Goal: Obtain resource: Obtain resource

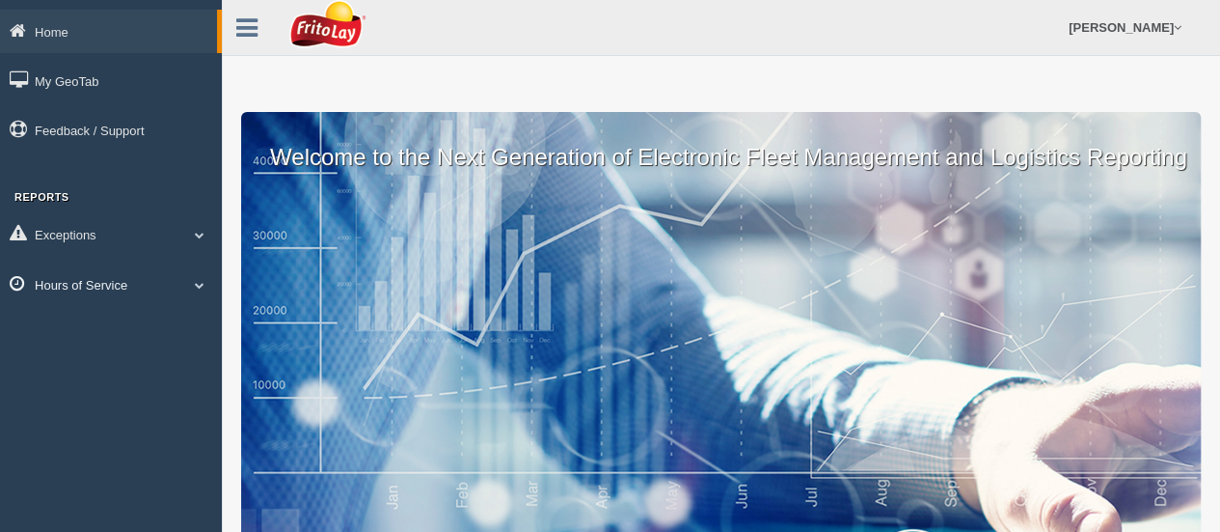
click at [153, 290] on link "Hours of Service" at bounding box center [111, 283] width 222 height 43
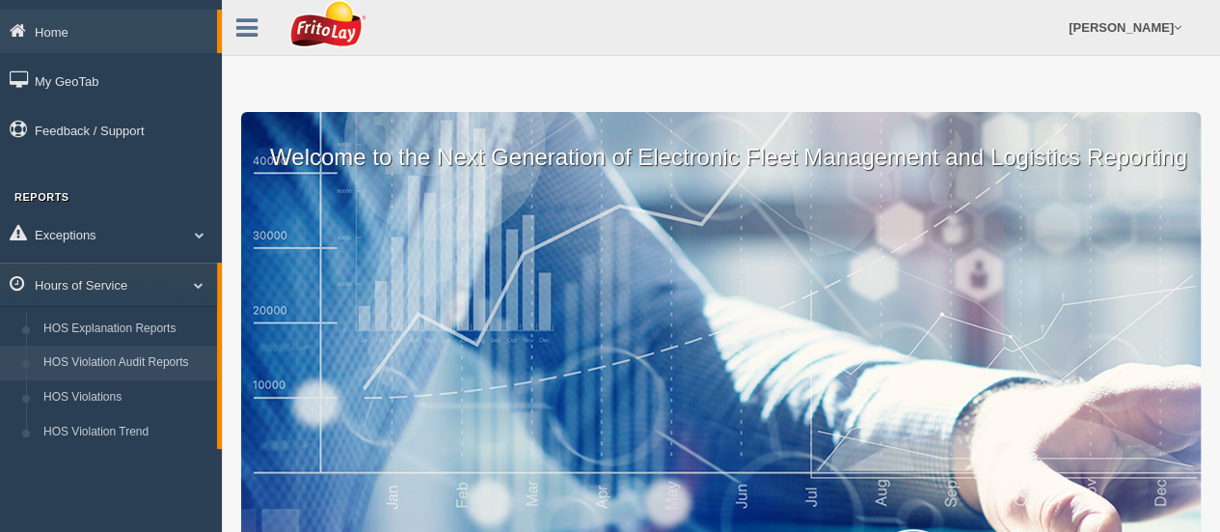
click at [129, 368] on link "HOS Violation Audit Reports" at bounding box center [126, 362] width 182 height 35
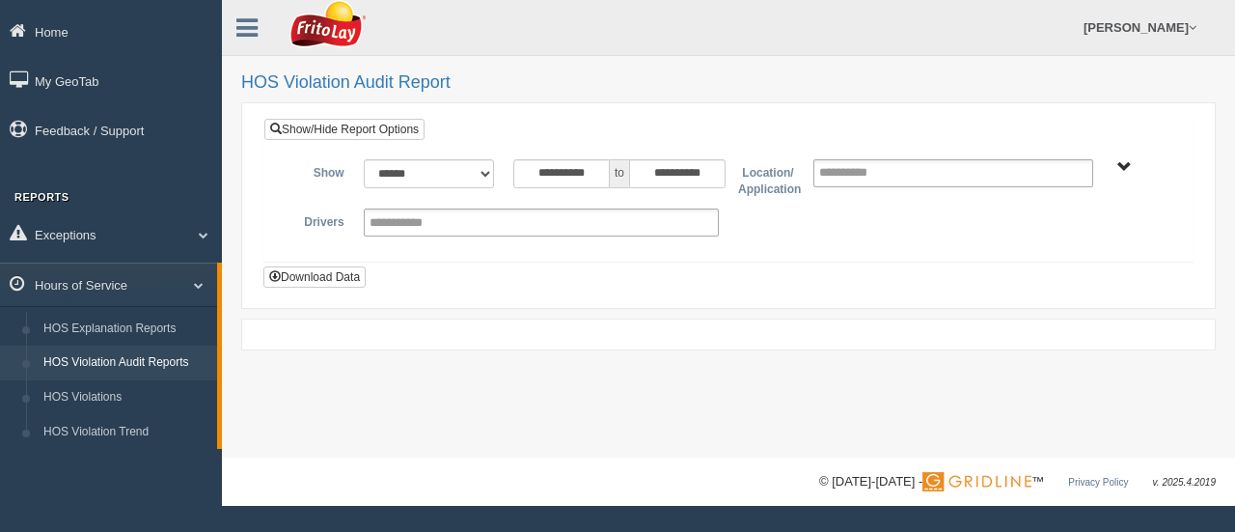
click at [1122, 169] on span "SOUTHEAST REGION" at bounding box center [1124, 167] width 14 height 14
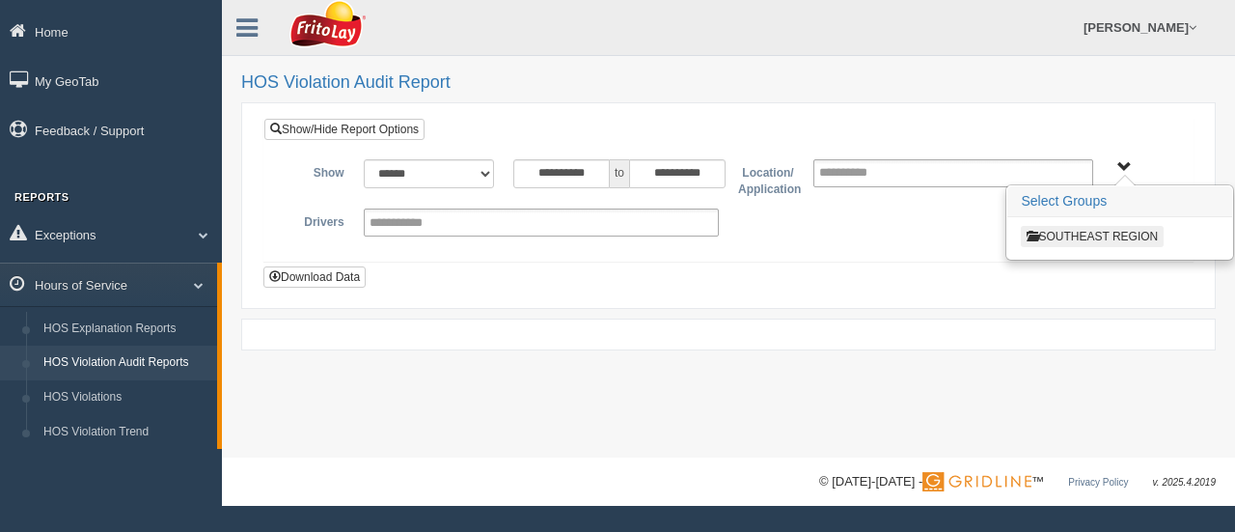
click at [1117, 167] on span "SOUTHEAST REGION" at bounding box center [1124, 167] width 14 height 14
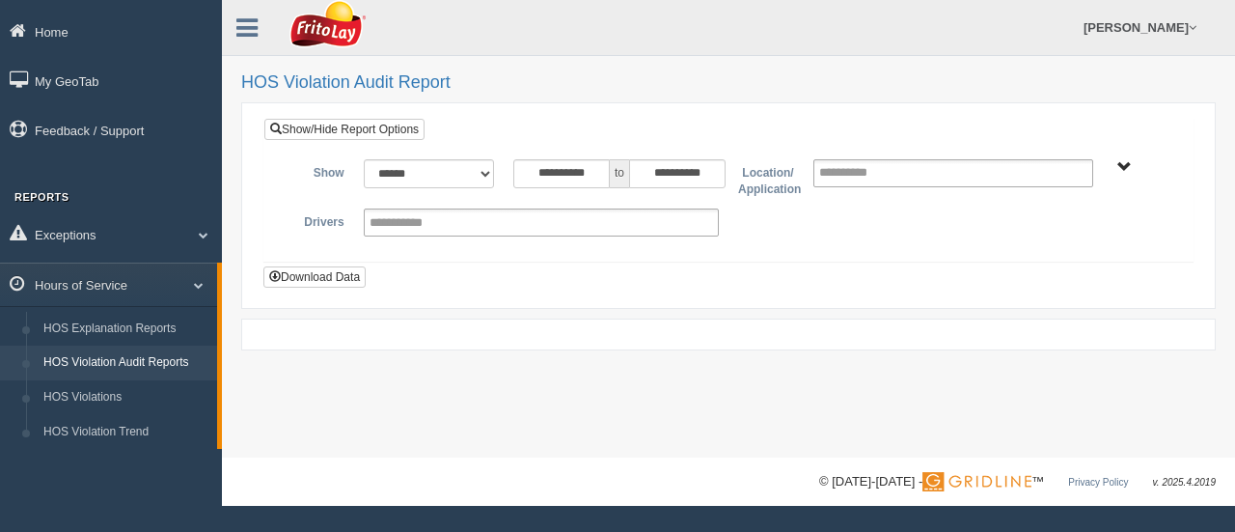
click at [1125, 167] on span "SOUTHEAST REGION" at bounding box center [1124, 167] width 14 height 14
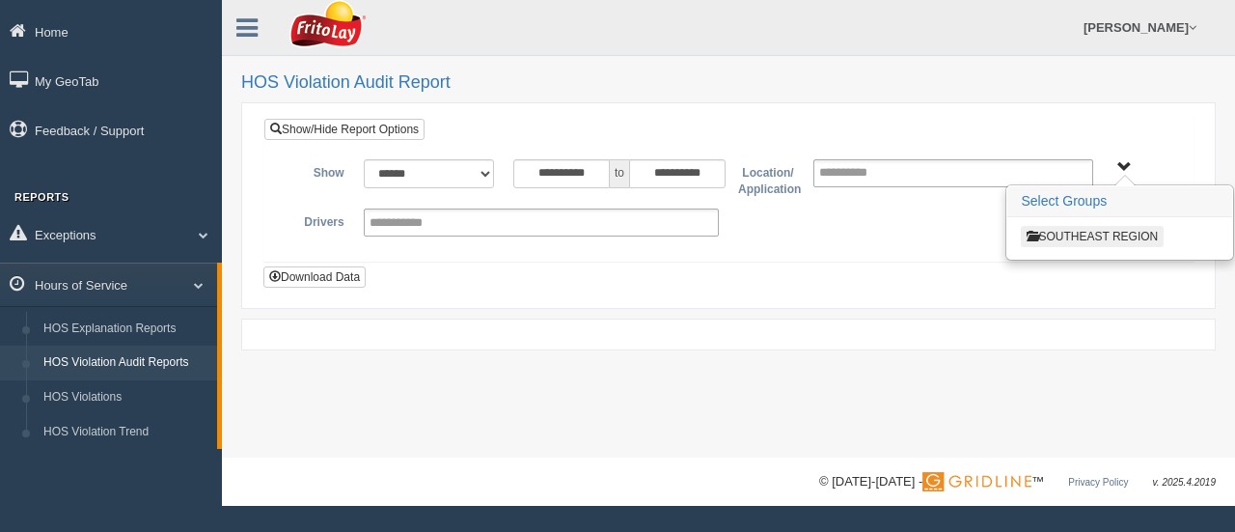
click at [866, 171] on input "**********" at bounding box center [860, 173] width 83 height 24
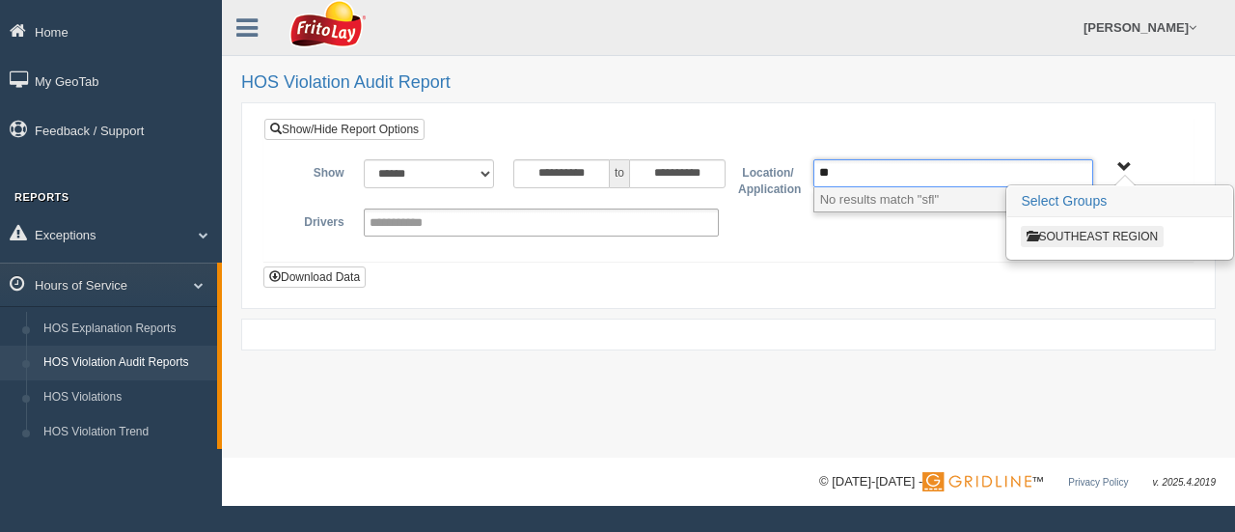
type input "*"
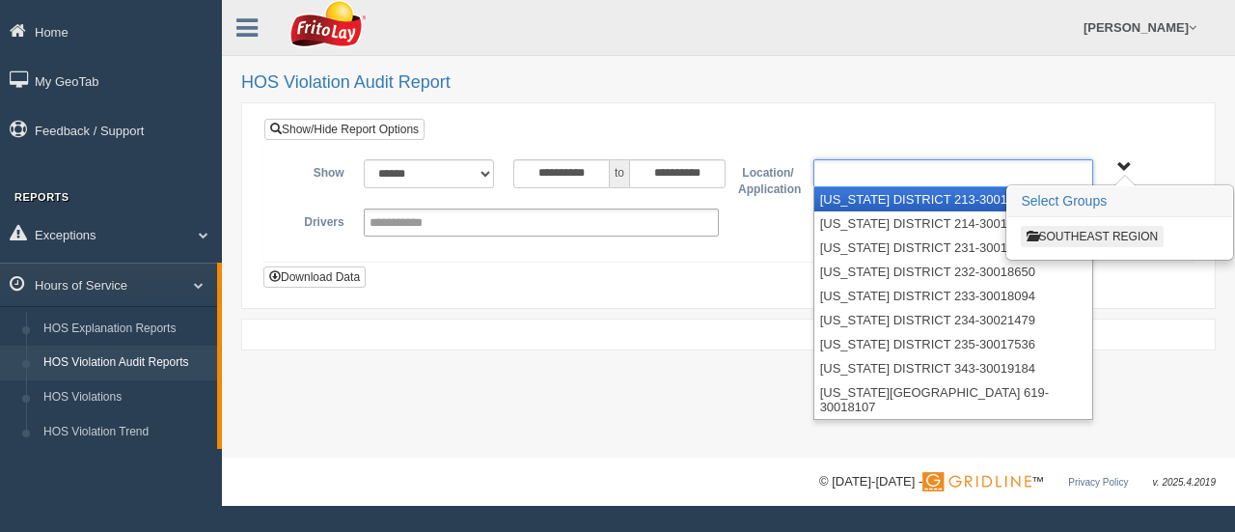
type input "*"
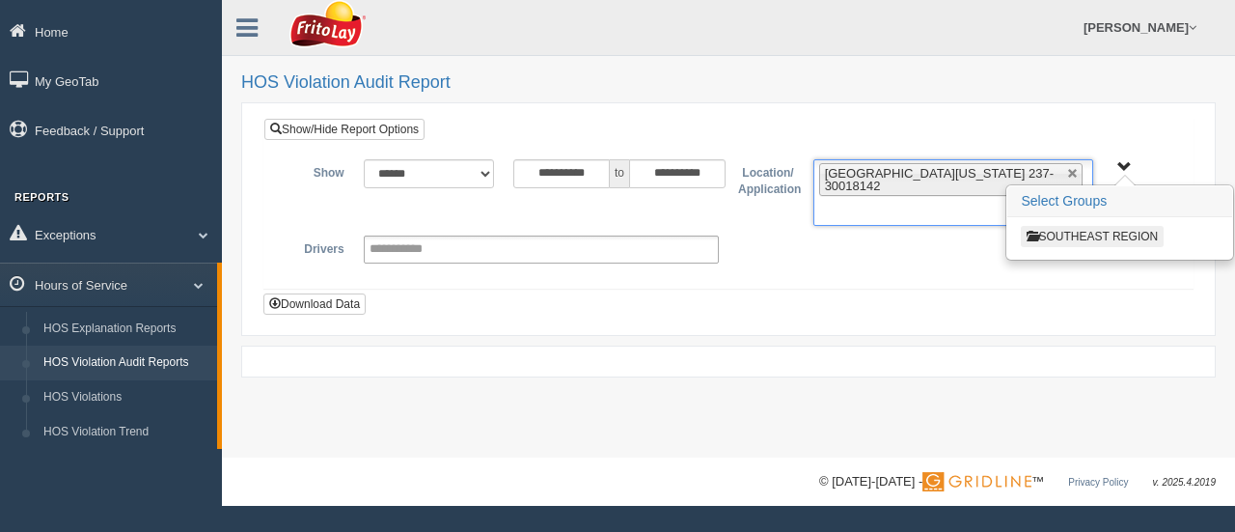
type input "*"
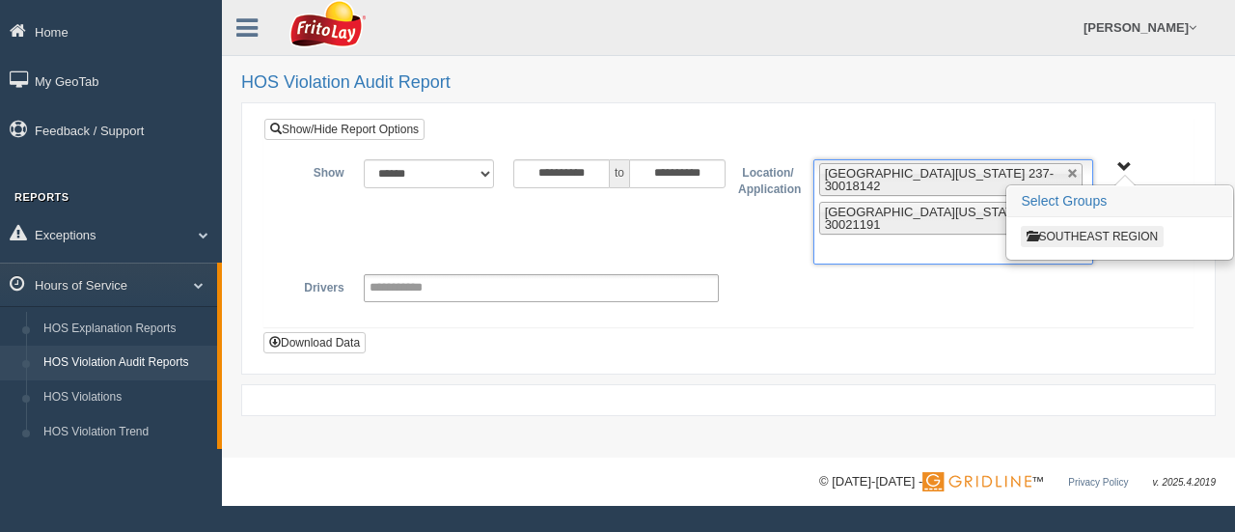
type input "*"
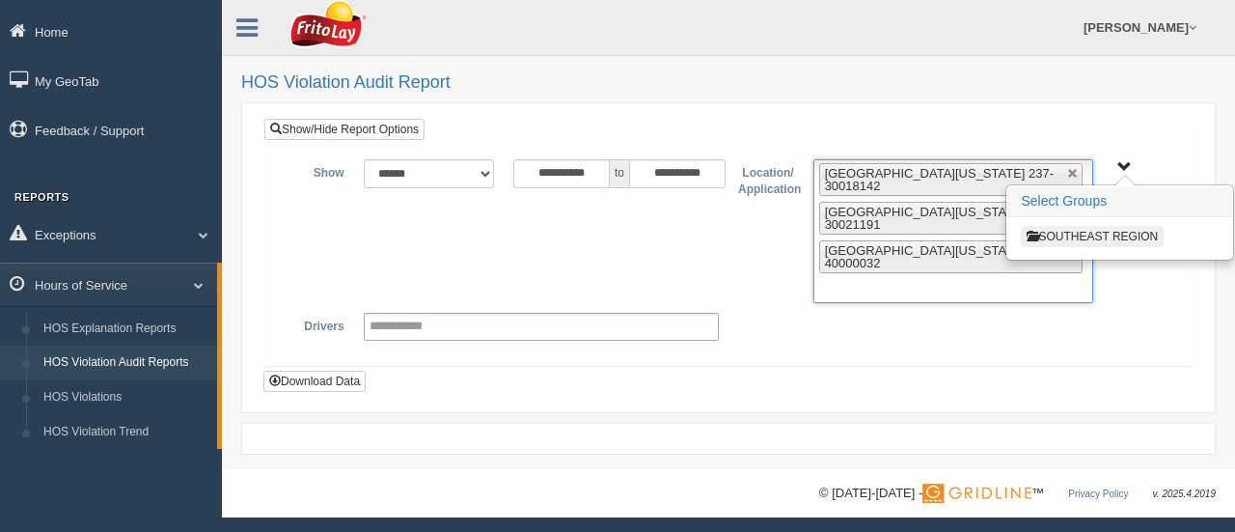
type input "*"
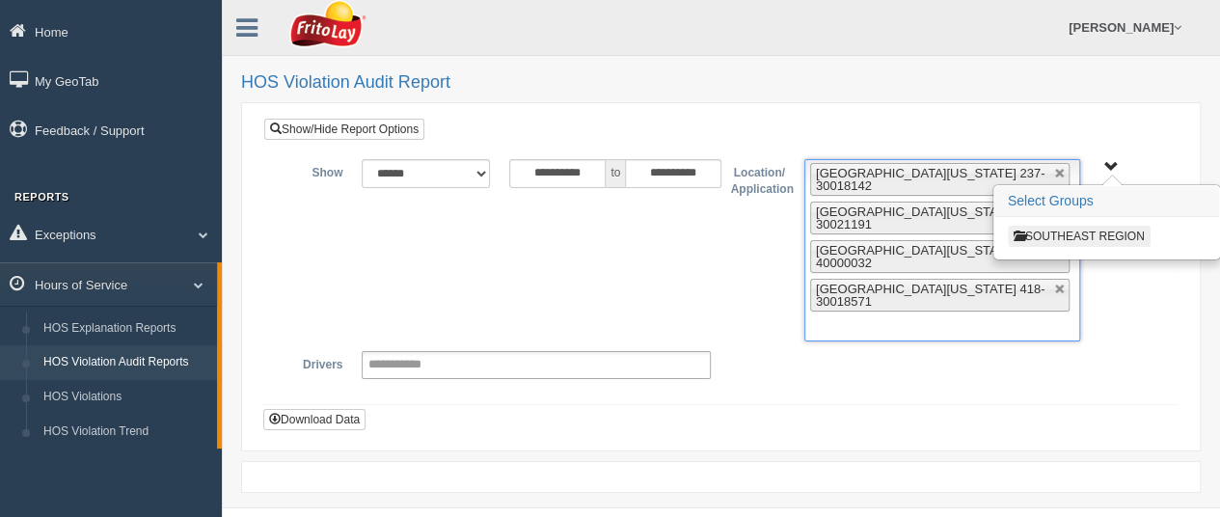
type input "*"
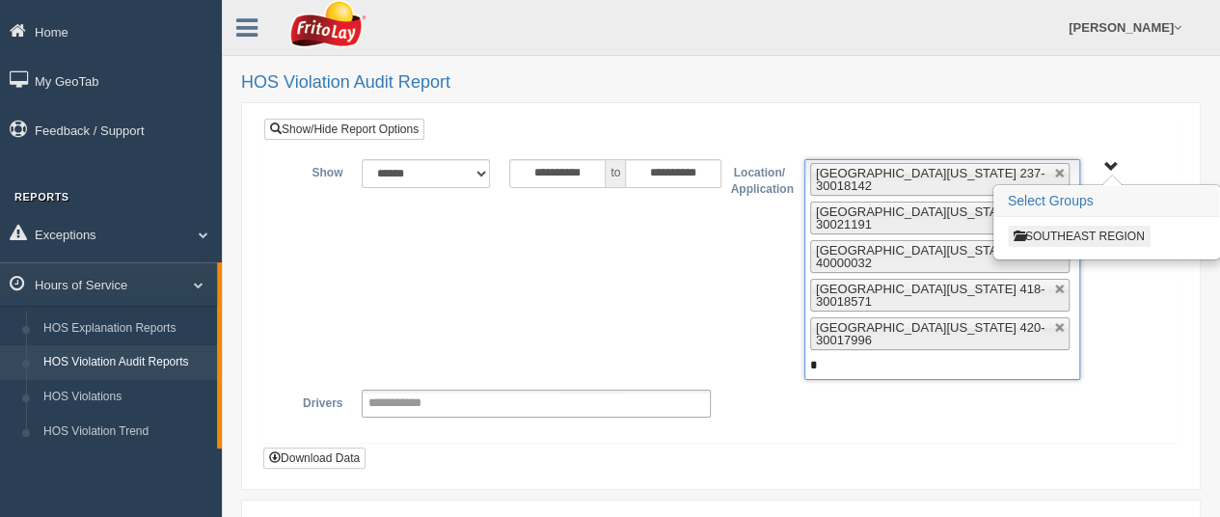
type input "*"
click at [263, 448] on button "Download Data" at bounding box center [314, 458] width 102 height 21
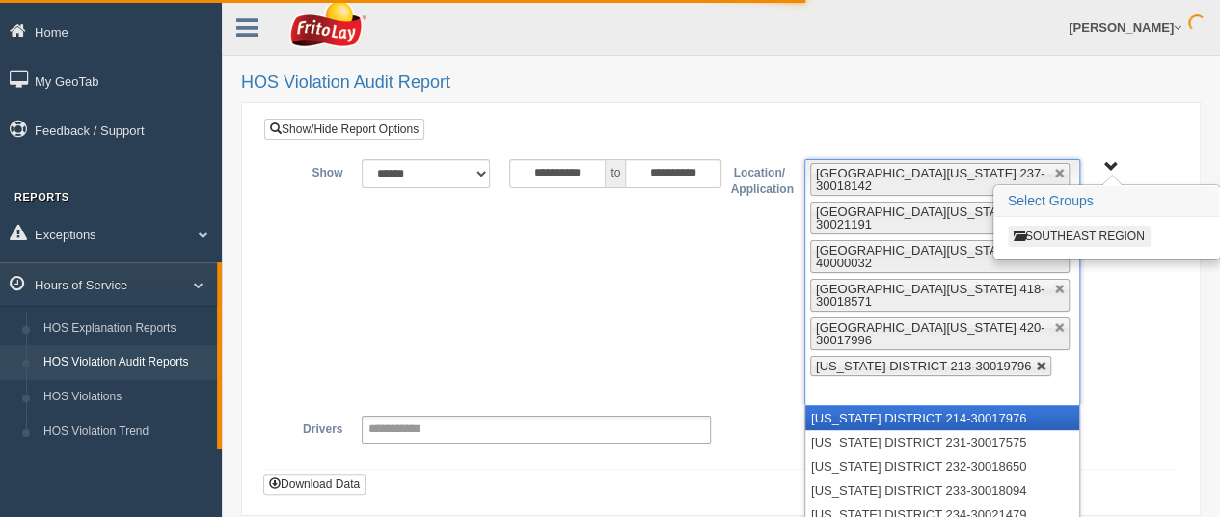
click at [1040, 361] on link at bounding box center [1042, 367] width 12 height 12
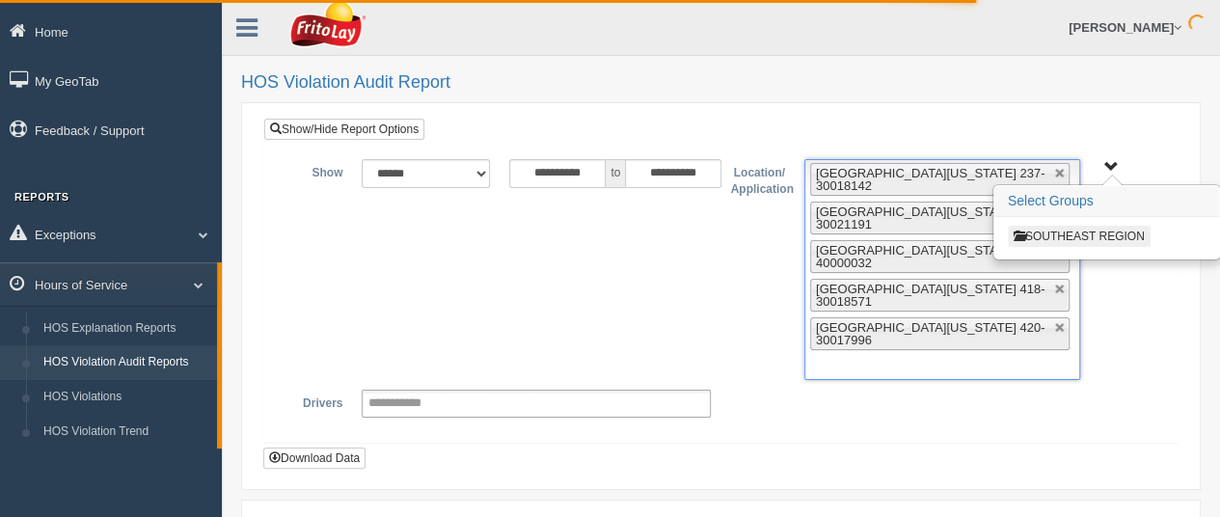
click at [848, 364] on ul "[GEOGRAPHIC_DATA][US_STATE] 237-30018142 [GEOGRAPHIC_DATA][US_STATE] 256-300211…" at bounding box center [943, 269] width 276 height 221
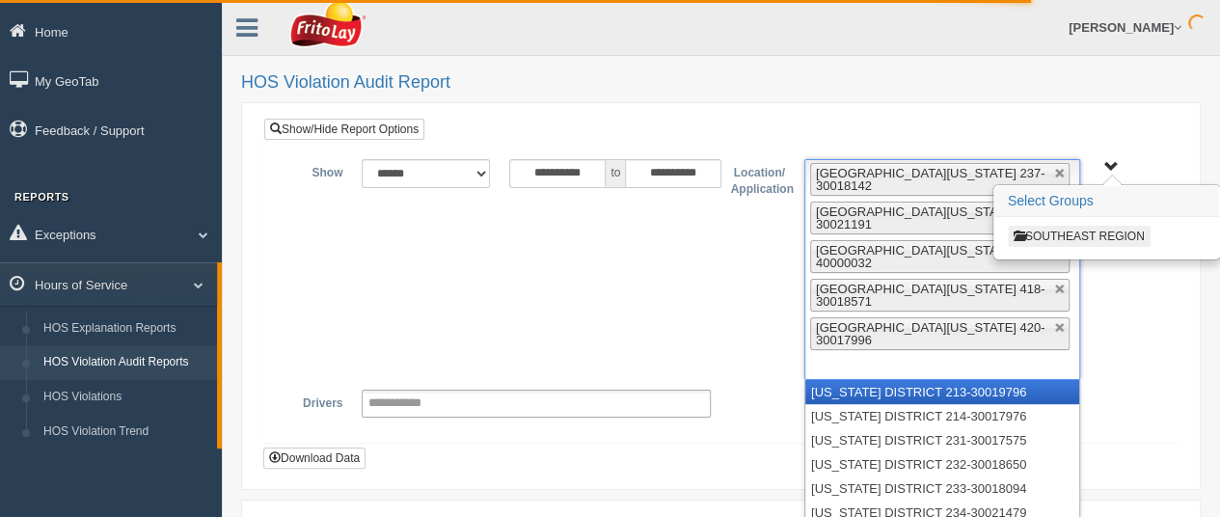
type input "*"
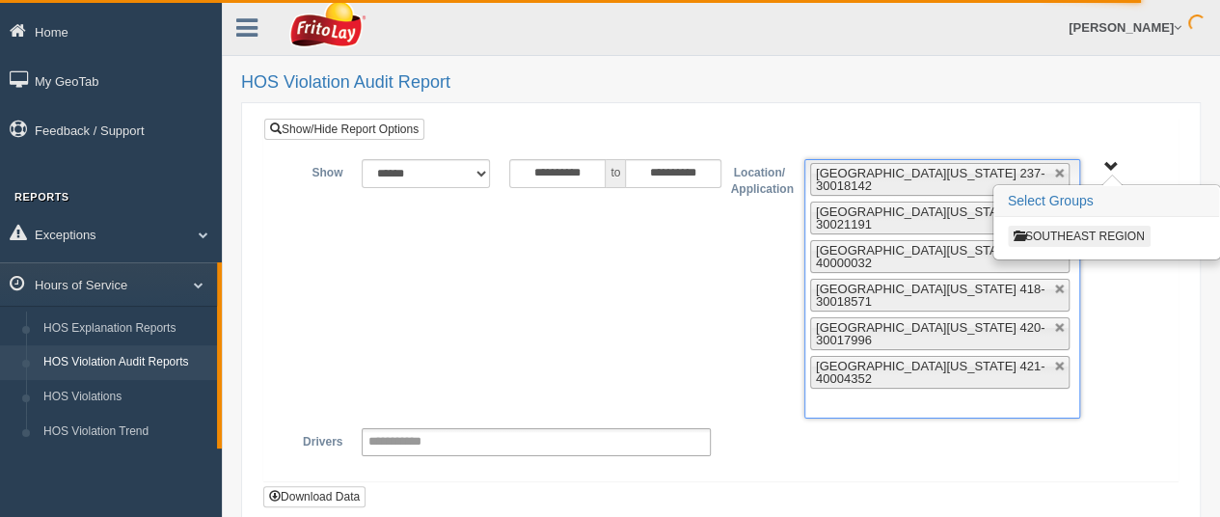
type input "*"
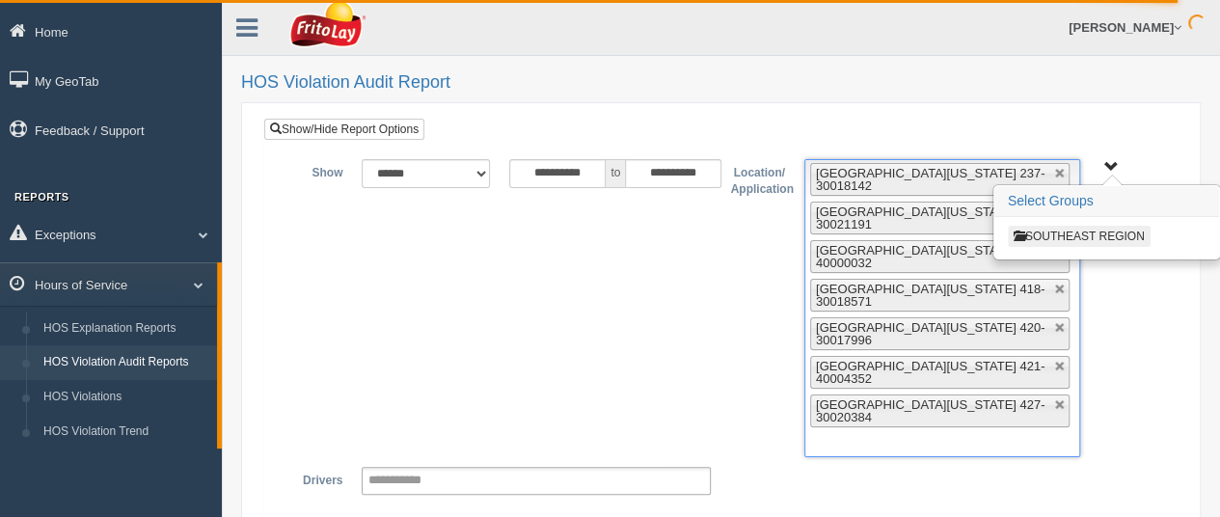
type input "*"
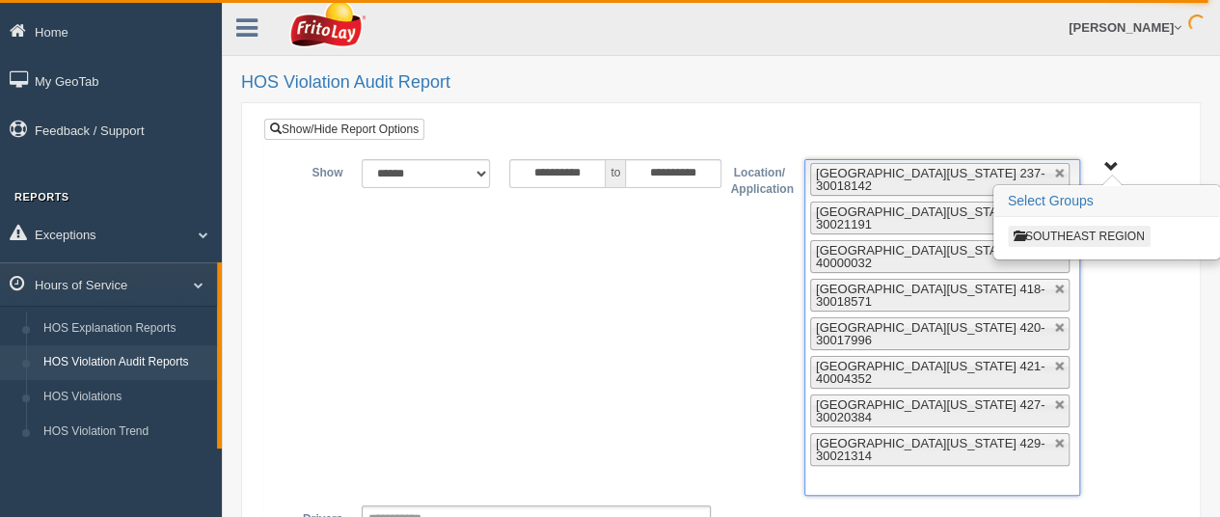
type input "*"
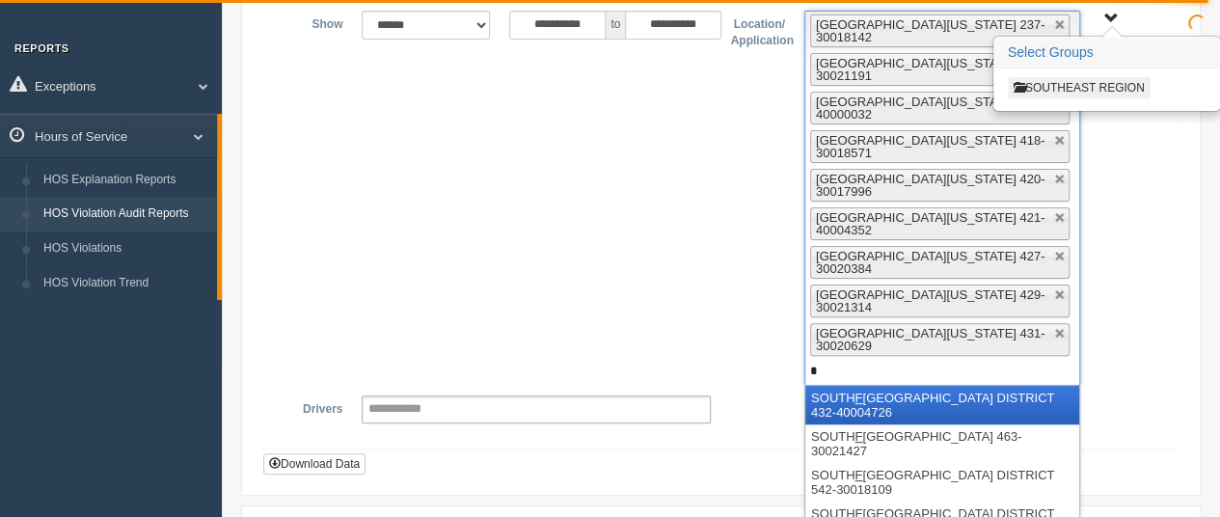
scroll to position [195, 0]
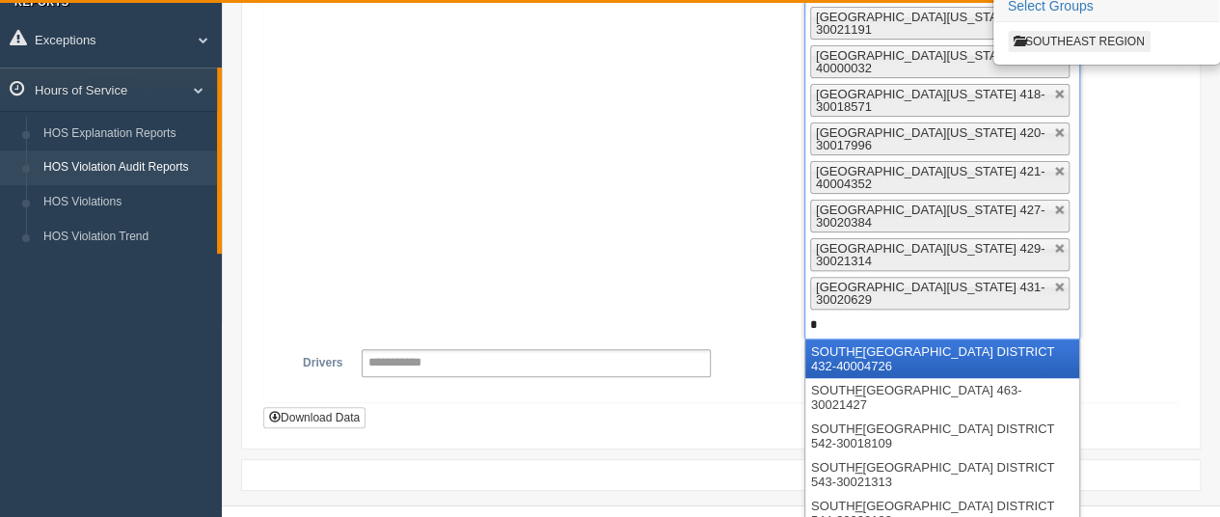
type input "*"
click at [824, 342] on li "[GEOGRAPHIC_DATA] 432-40004726" at bounding box center [943, 359] width 274 height 39
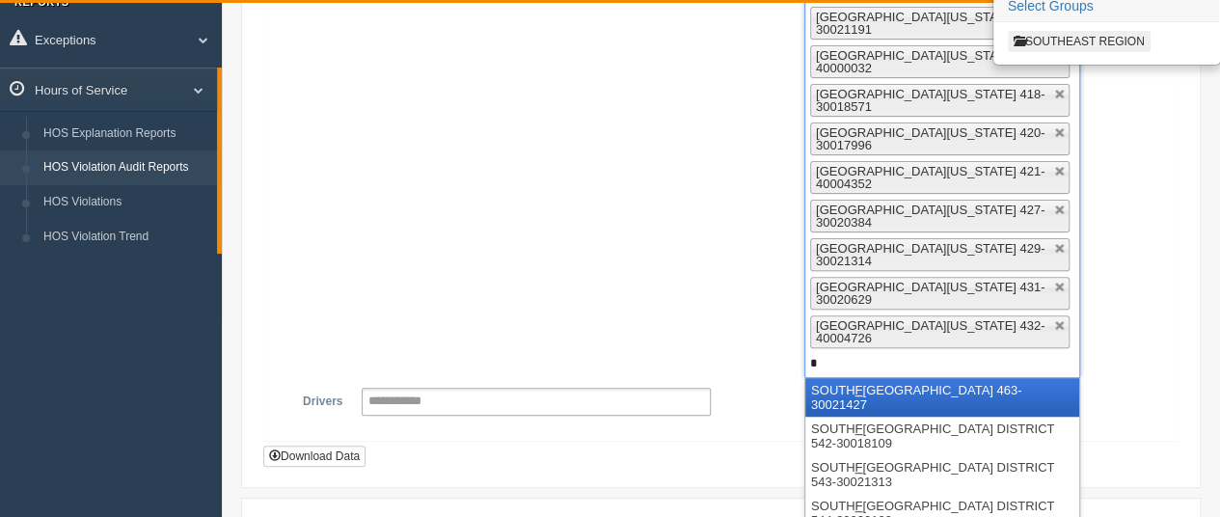
type input "*"
click at [832, 383] on li "[GEOGRAPHIC_DATA] 463-30021427" at bounding box center [943, 397] width 274 height 39
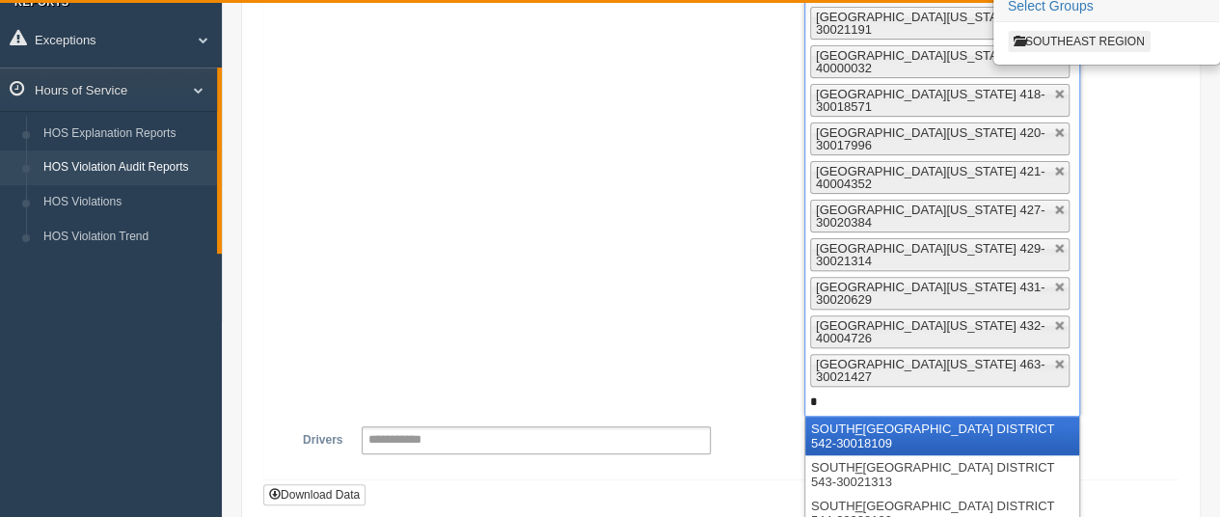
type input "*"
click at [838, 417] on li "[GEOGRAPHIC_DATA] 542-30018109" at bounding box center [943, 436] width 274 height 39
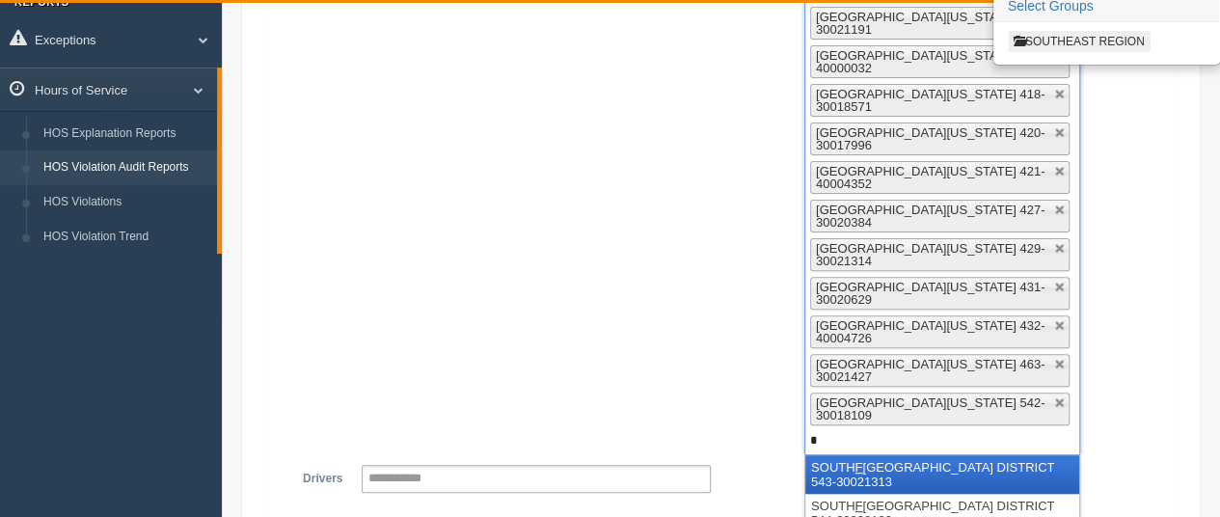
type input "*"
click at [843, 461] on li "[GEOGRAPHIC_DATA] 543-30021313" at bounding box center [943, 474] width 274 height 39
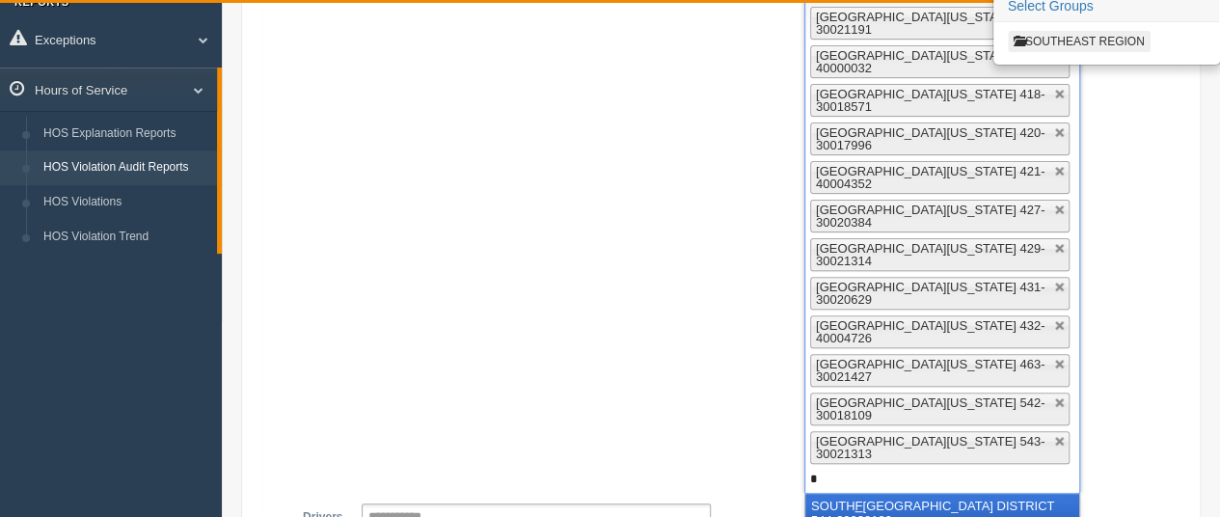
type input "*"
click at [843, 498] on li "[GEOGRAPHIC_DATA] 544-30020109" at bounding box center [943, 513] width 274 height 39
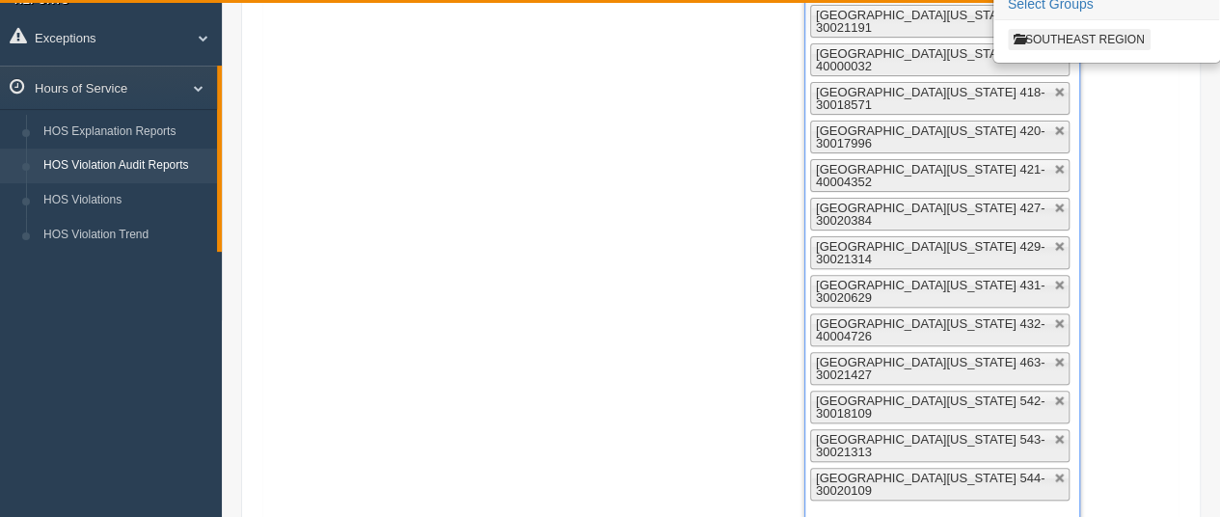
scroll to position [429, 0]
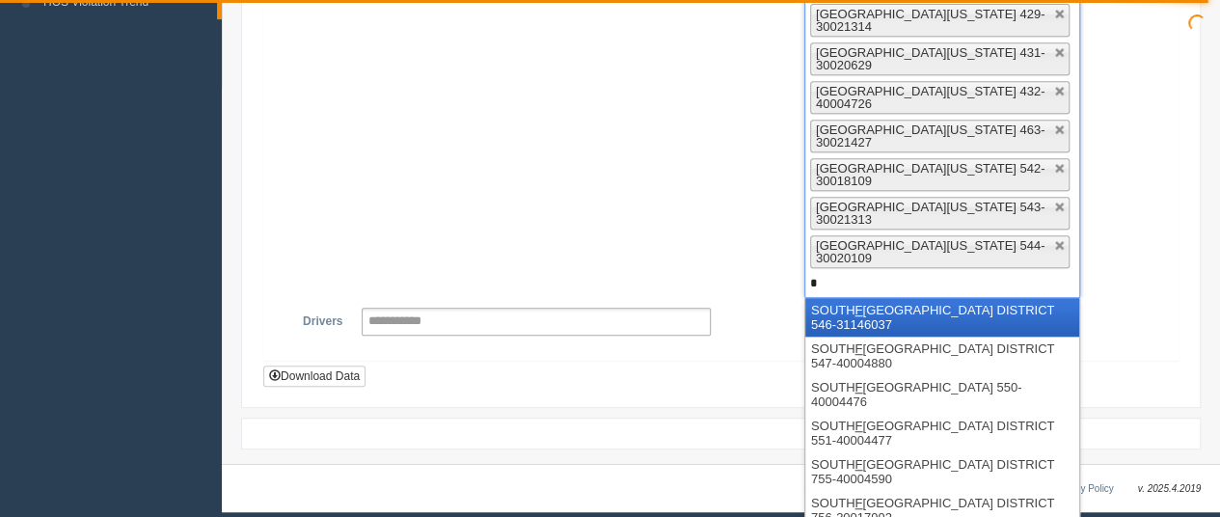
type input "*"
click at [833, 298] on li "[GEOGRAPHIC_DATA] 546-31146037" at bounding box center [943, 317] width 274 height 39
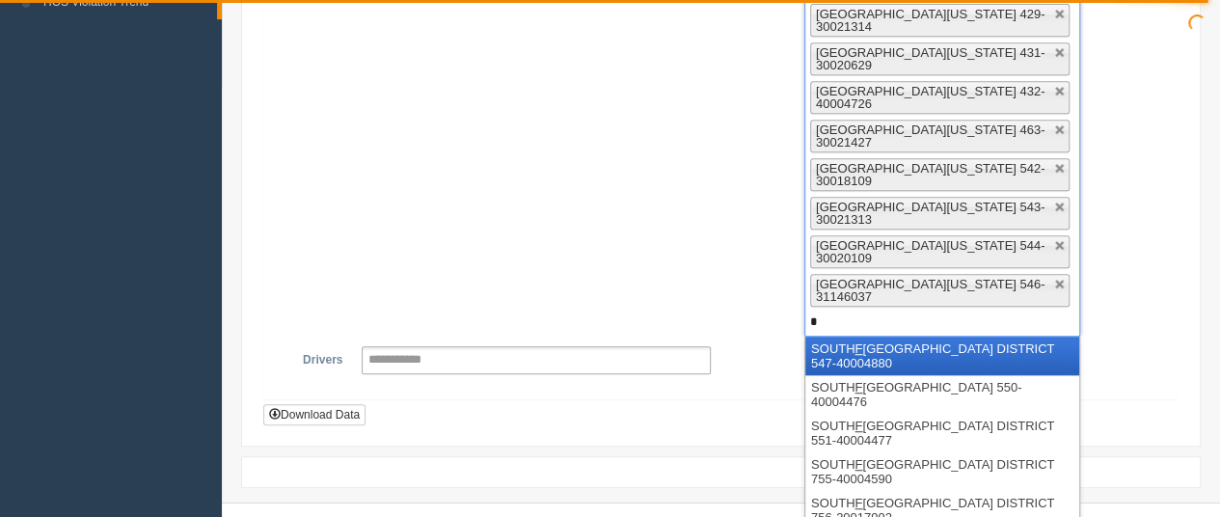
type input "*"
click at [843, 339] on li "[GEOGRAPHIC_DATA] 547-40004880" at bounding box center [943, 356] width 274 height 39
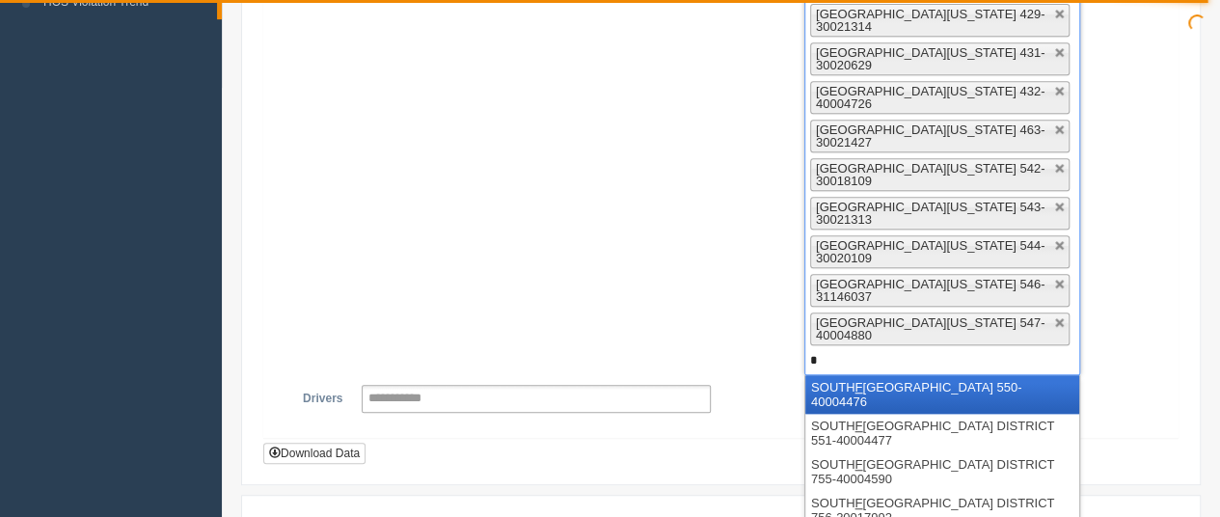
type input "*"
click at [845, 375] on li "[GEOGRAPHIC_DATA] 550-40004476" at bounding box center [943, 394] width 274 height 39
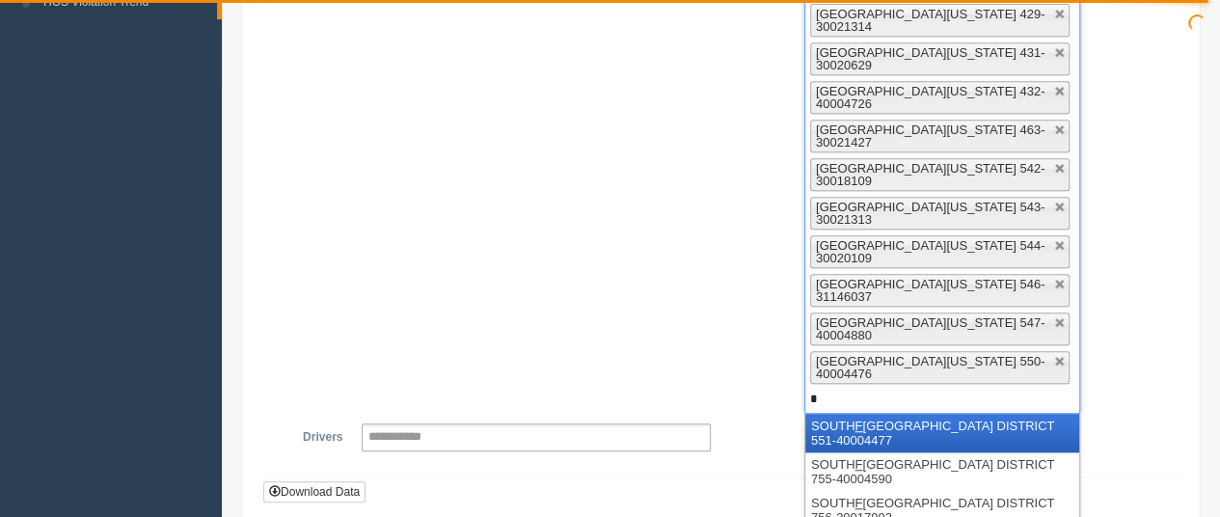
type input "*"
click at [843, 414] on li "[GEOGRAPHIC_DATA] 551-40004477" at bounding box center [943, 433] width 274 height 39
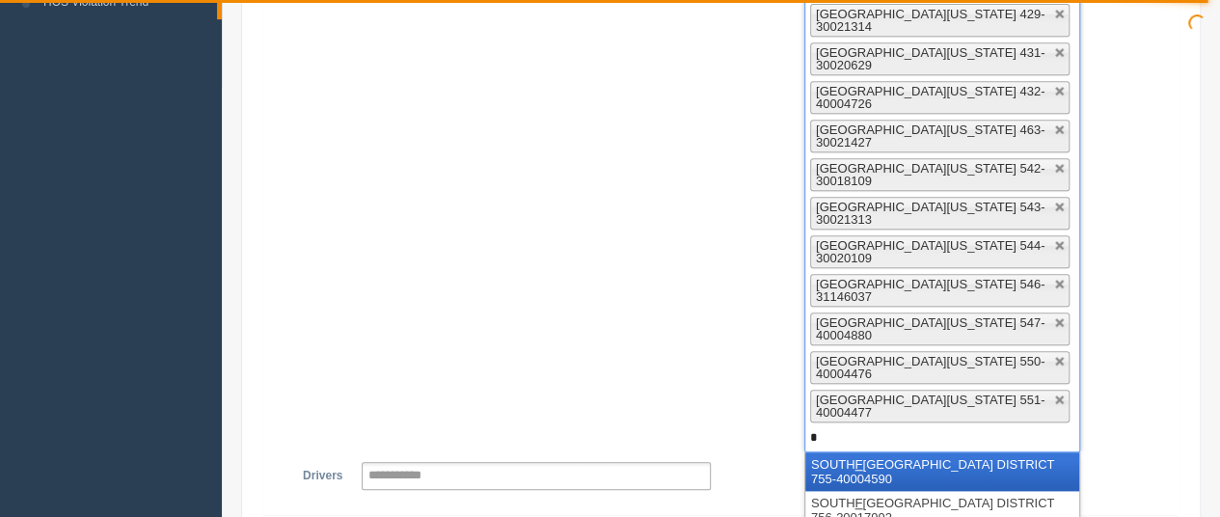
type input "*"
click at [855, 452] on li "[GEOGRAPHIC_DATA] 755-40004590" at bounding box center [943, 471] width 274 height 39
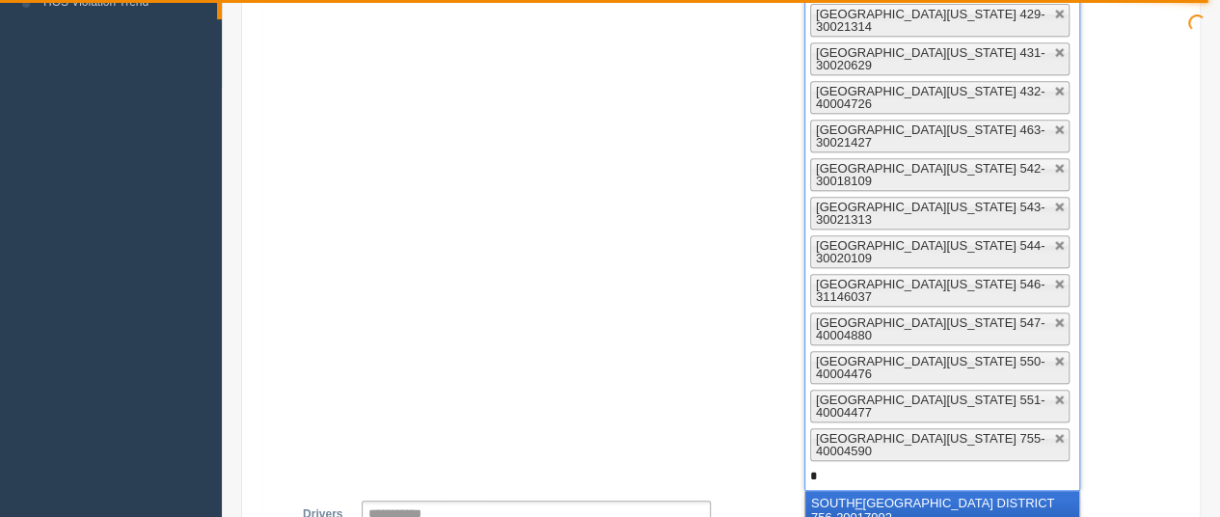
type input "*"
click at [856, 498] on li "[GEOGRAPHIC_DATA] 756-30017992" at bounding box center [943, 510] width 274 height 39
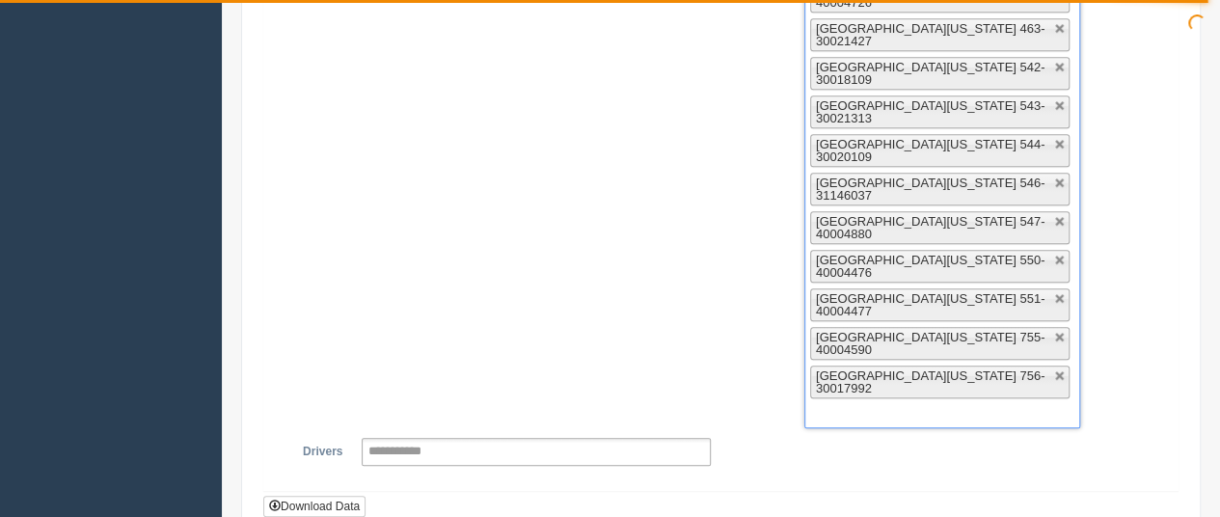
scroll to position [657, 0]
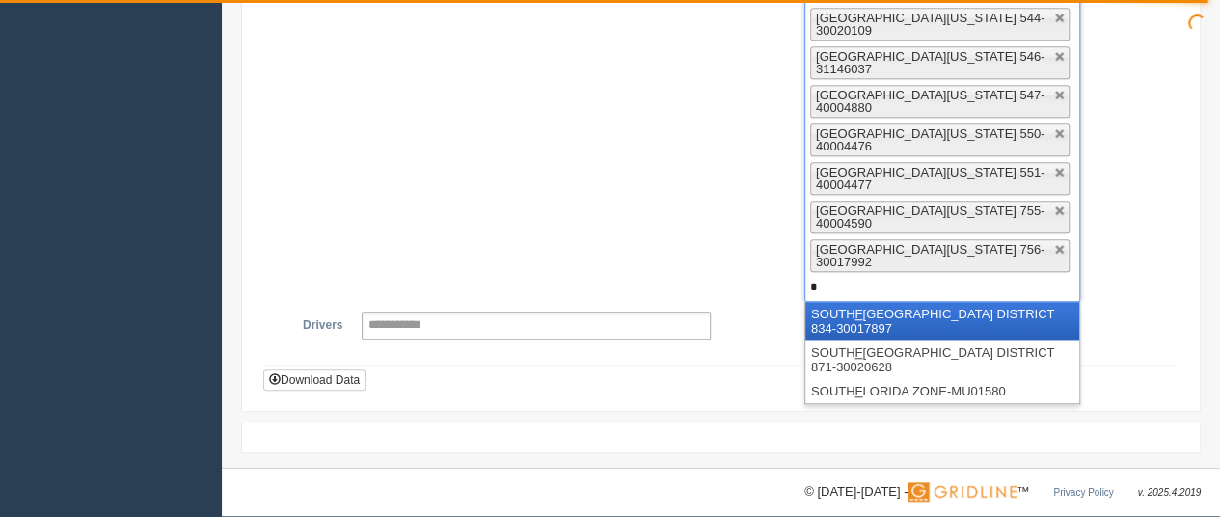
type input "*"
click at [835, 302] on li "[GEOGRAPHIC_DATA] 834-30017897" at bounding box center [943, 321] width 274 height 39
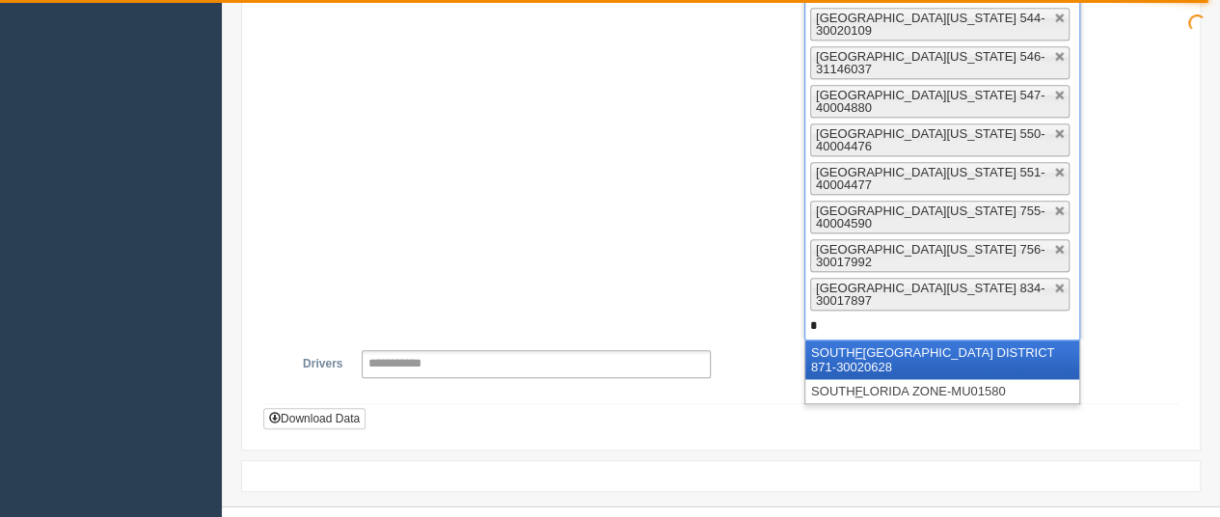
type input "*"
click at [832, 341] on li "[GEOGRAPHIC_DATA] 871-30020628" at bounding box center [943, 360] width 274 height 39
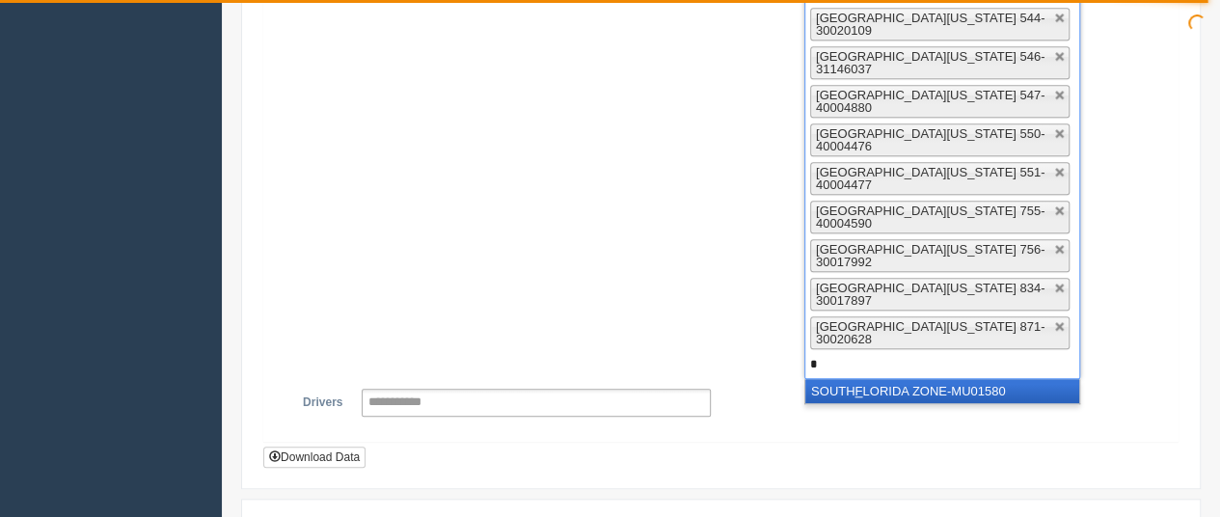
type input "*"
click at [834, 379] on li "SOUTH F LORIDA ZONE-MU01580" at bounding box center [943, 391] width 274 height 24
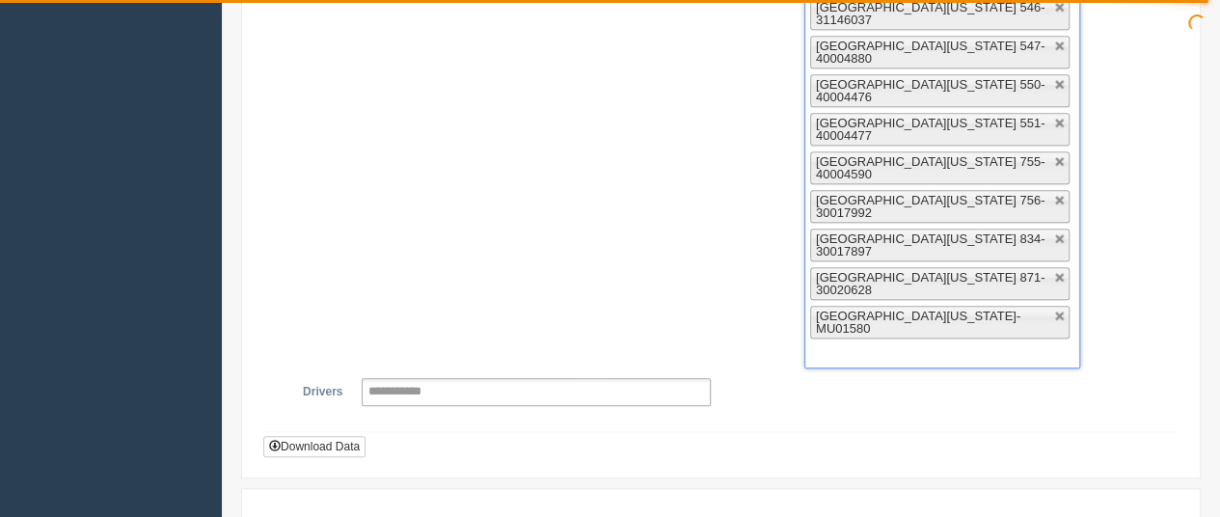
scroll to position [733, 0]
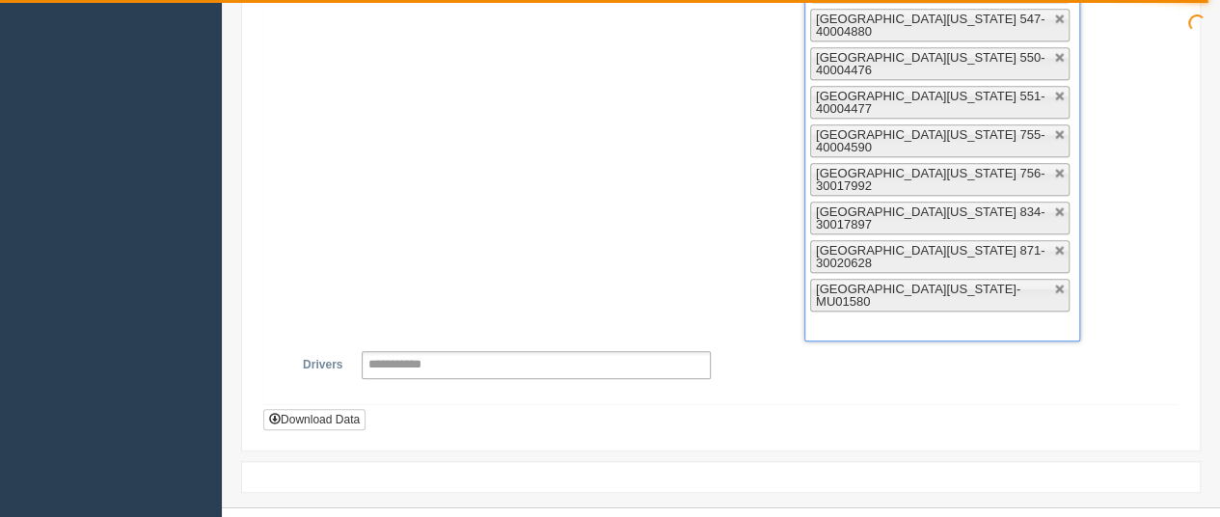
type input "*"
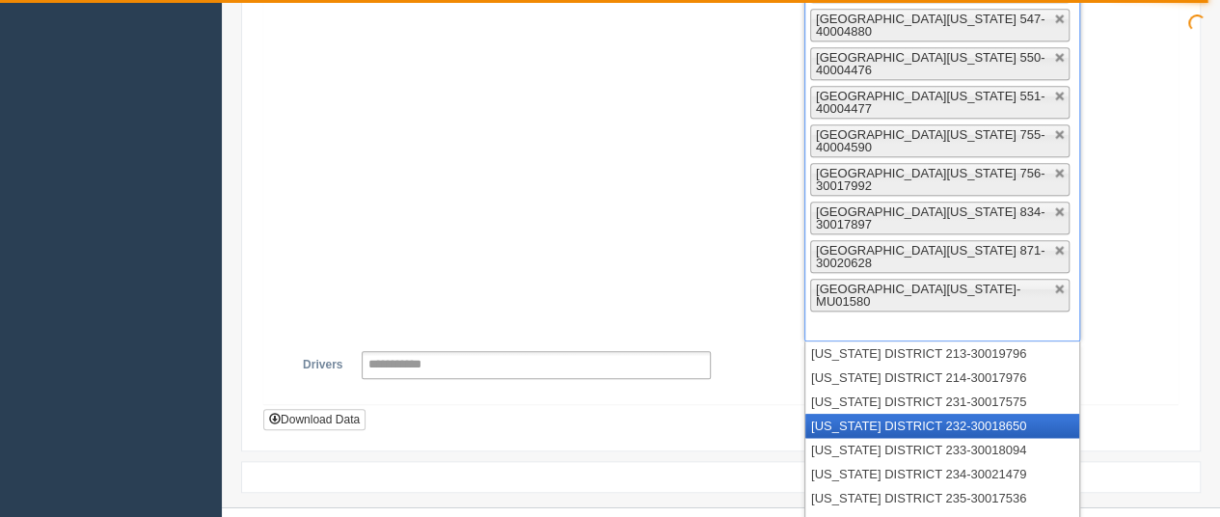
type input "*"
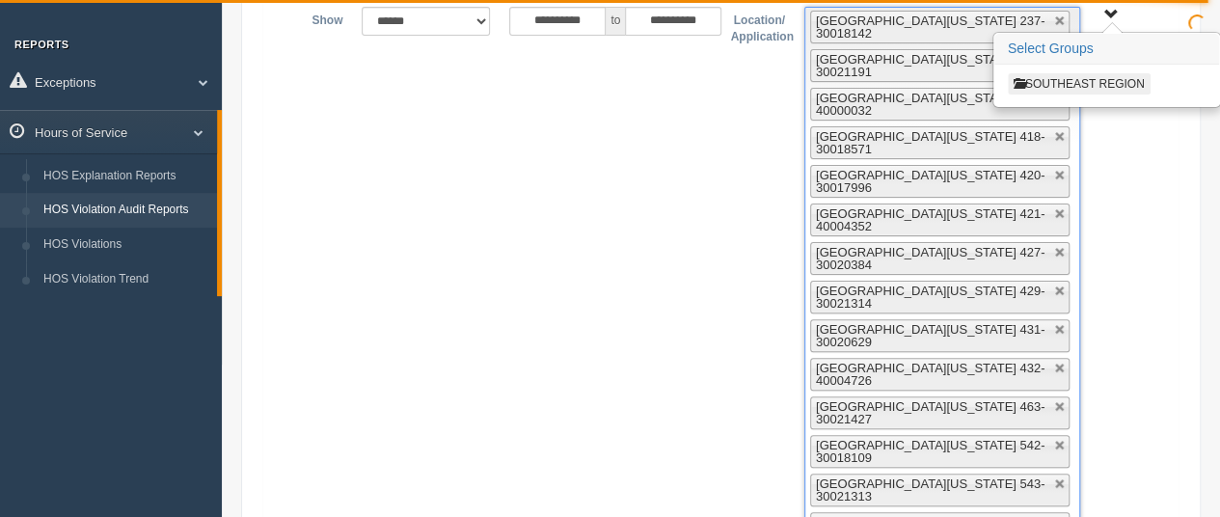
scroll to position [0, 0]
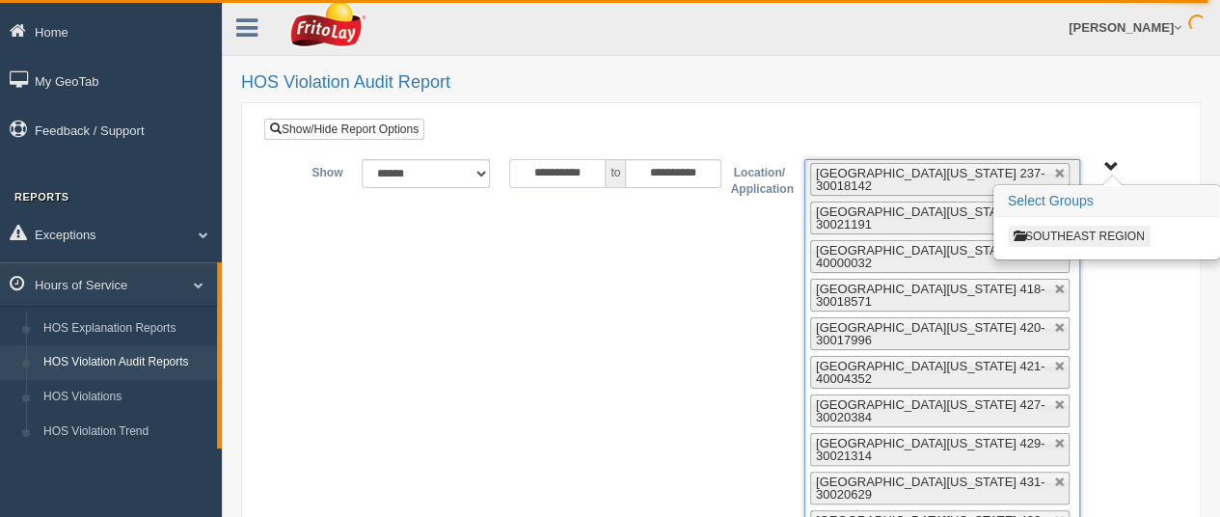
click at [557, 172] on input "**********" at bounding box center [557, 173] width 96 height 29
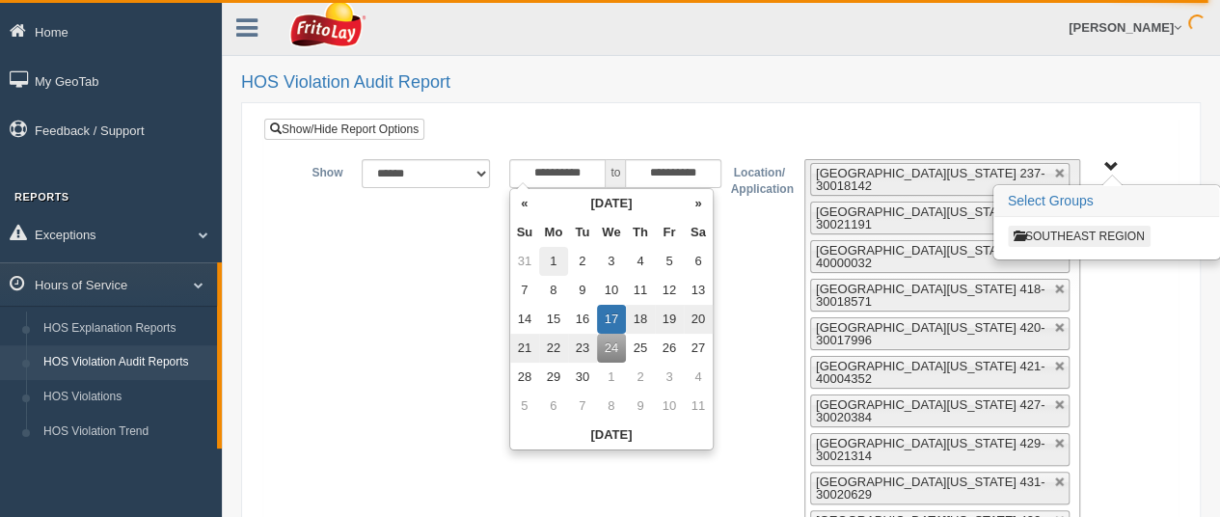
click at [550, 266] on td "1" at bounding box center [553, 261] width 29 height 29
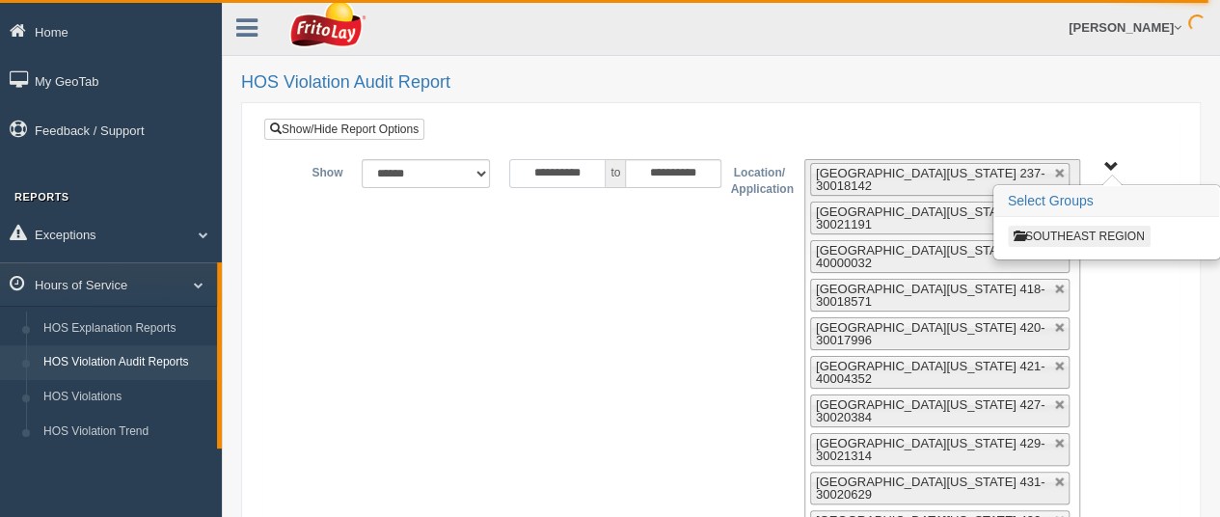
click at [540, 171] on input "**********" at bounding box center [557, 173] width 96 height 29
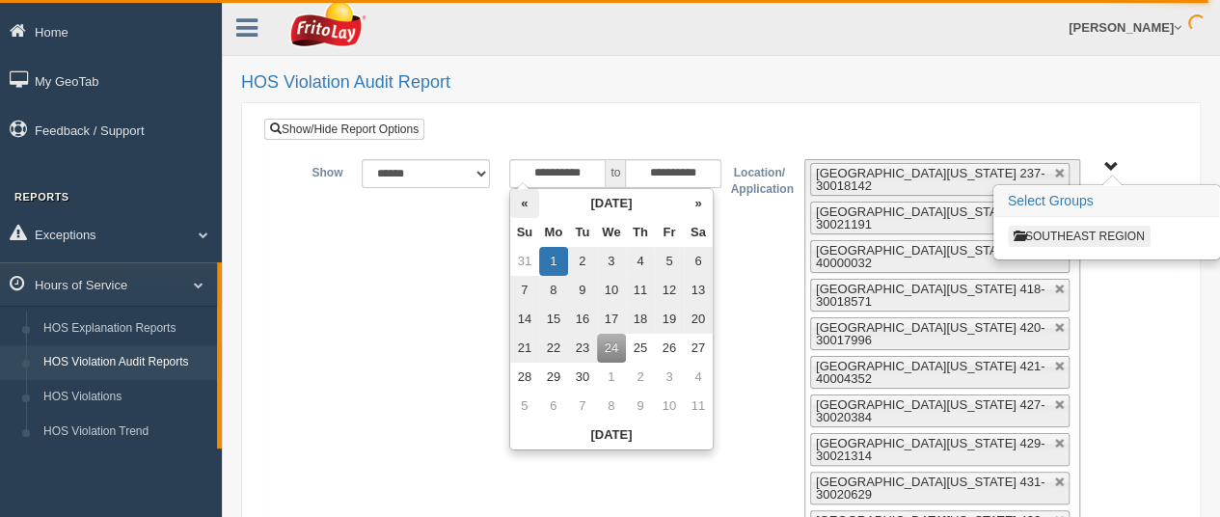
click at [521, 209] on th "«" at bounding box center [524, 203] width 29 height 29
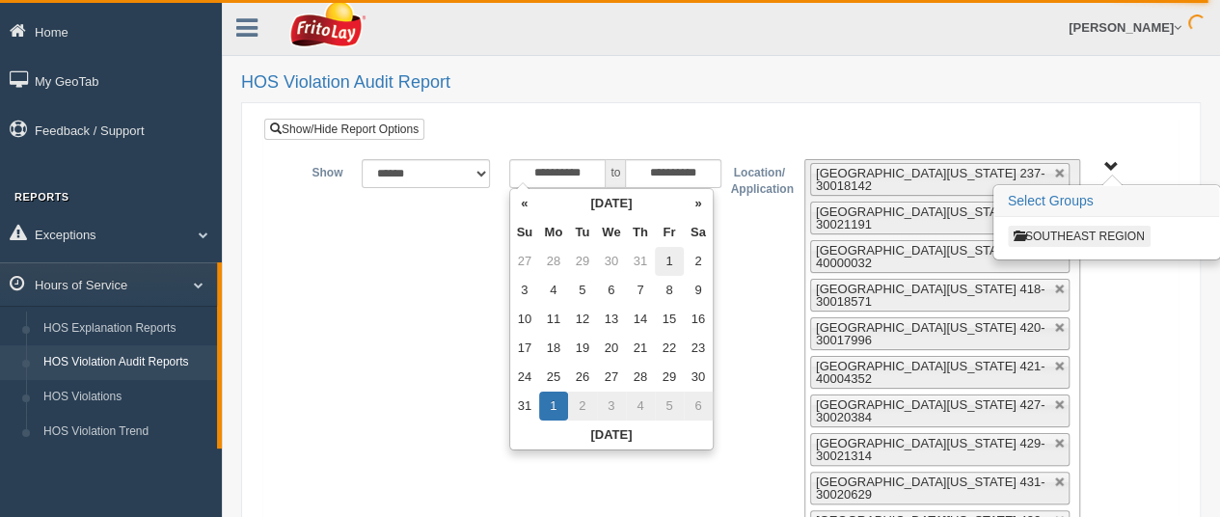
click at [668, 261] on td "1" at bounding box center [669, 261] width 29 height 29
type input "**********"
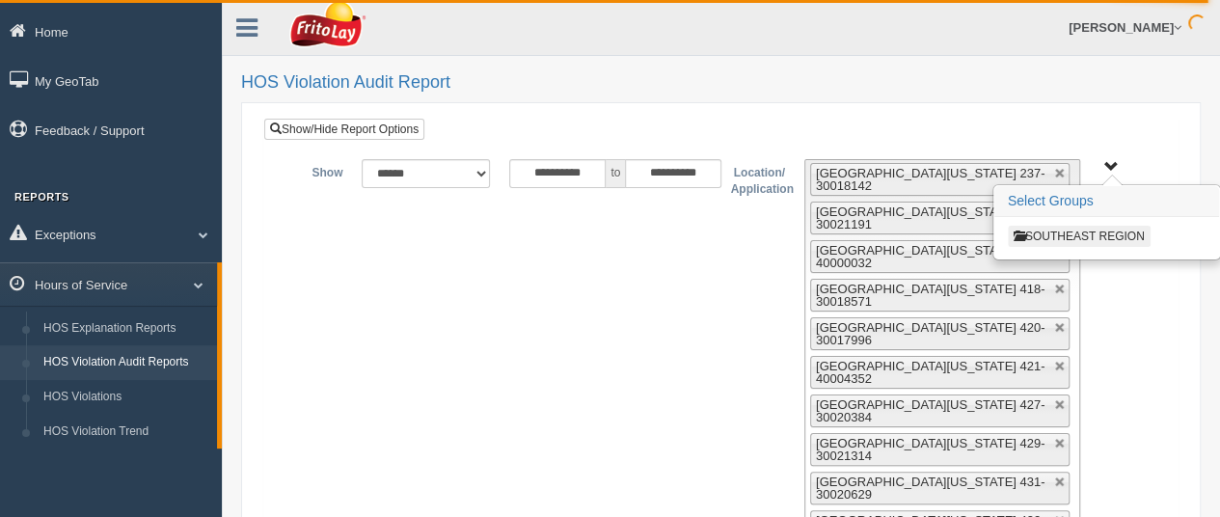
click at [669, 174] on input "**********" at bounding box center [673, 173] width 96 height 29
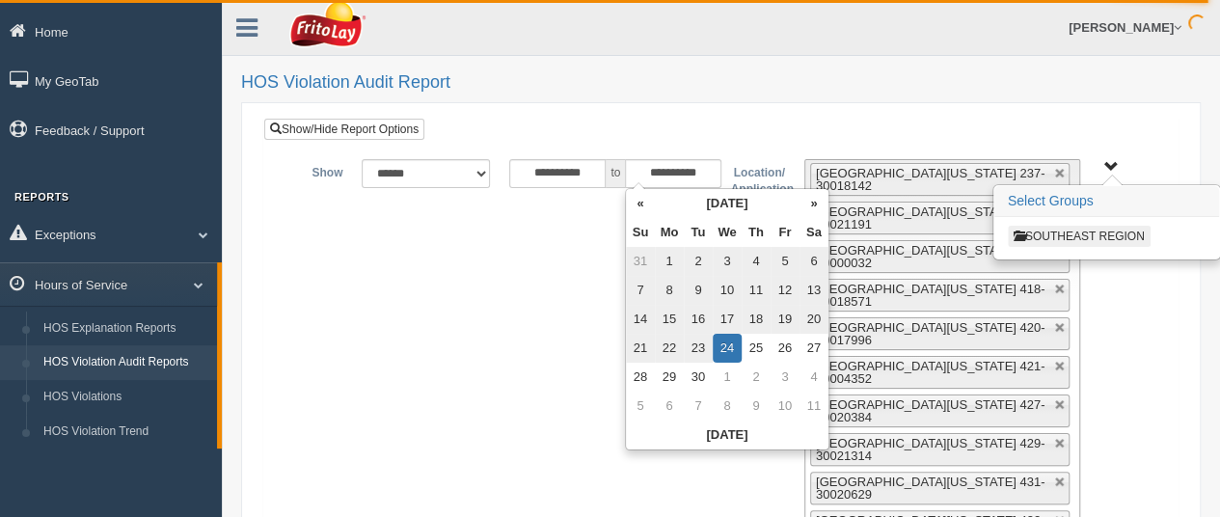
click at [641, 285] on td "7" at bounding box center [640, 290] width 29 height 29
type input "**********"
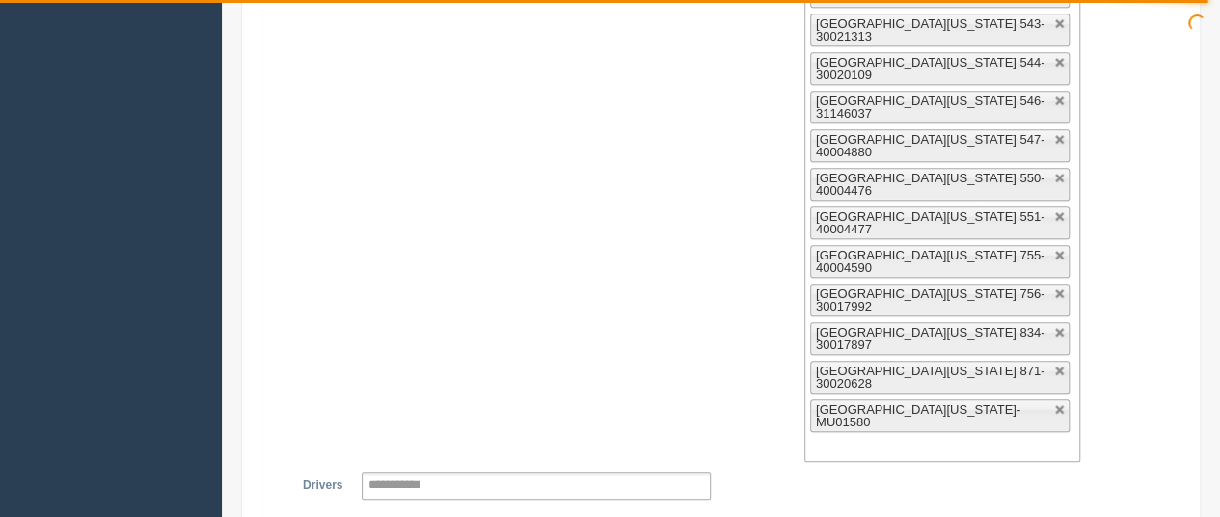
scroll to position [735, 0]
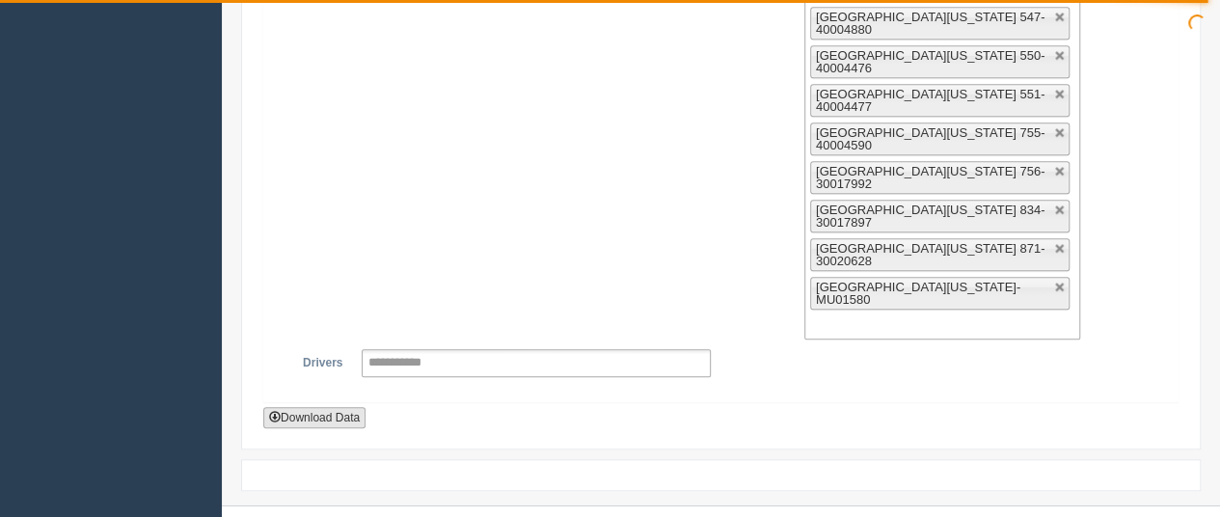
click at [344, 407] on button "Download Data" at bounding box center [314, 417] width 102 height 21
